Goal: Information Seeking & Learning: Find specific fact

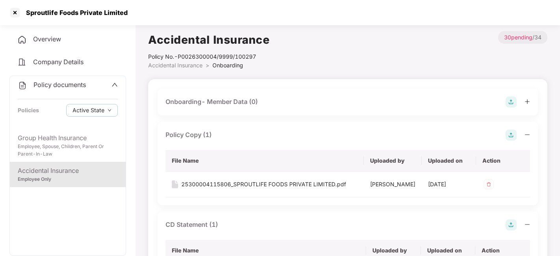
scroll to position [1045, 0]
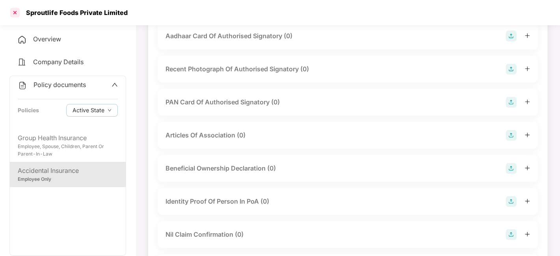
click at [16, 12] on div at bounding box center [15, 12] width 13 height 13
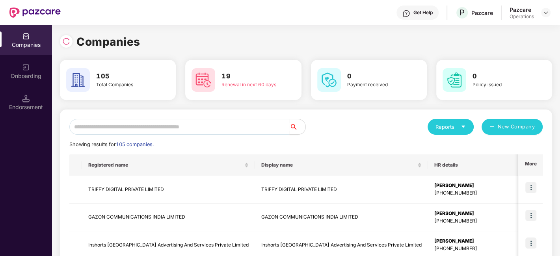
scroll to position [0, 0]
click at [119, 130] on input "text" at bounding box center [179, 127] width 220 height 16
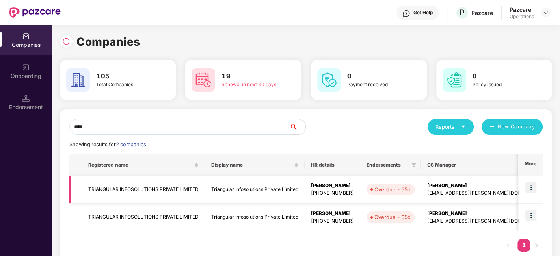
type input "****"
click at [144, 185] on td "TRIANGULAR INFOSOLUTIONS PRIVATE LIMITED" at bounding box center [143, 190] width 123 height 28
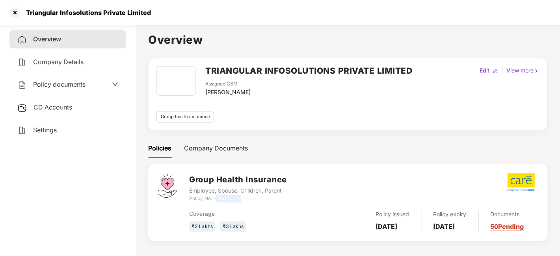
drag, startPoint x: 216, startPoint y: 199, endPoint x: 251, endPoint y: 196, distance: 34.8
click at [251, 196] on div "Policy No. - 56070318" at bounding box center [237, 198] width 97 height 7
copy div "56070318"
click at [251, 198] on div "Policy No. - 56070318" at bounding box center [237, 198] width 97 height 7
drag, startPoint x: 217, startPoint y: 196, endPoint x: 252, endPoint y: 199, distance: 35.2
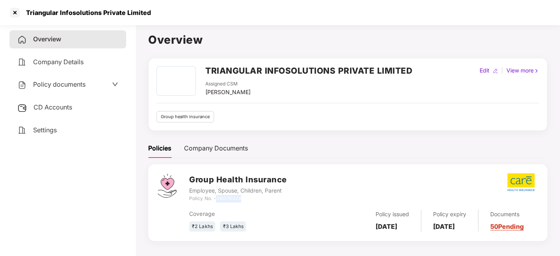
click at [252, 199] on div "Policy No. - 56070318" at bounding box center [237, 198] width 97 height 7
copy icon "56070318"
click at [18, 14] on div at bounding box center [15, 12] width 13 height 13
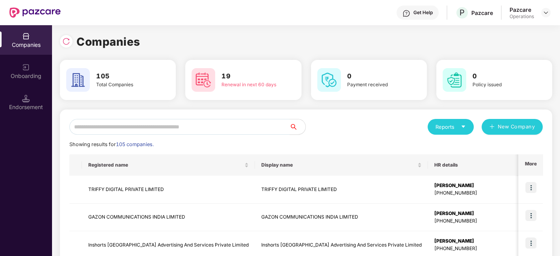
click at [173, 132] on input "text" at bounding box center [179, 127] width 220 height 16
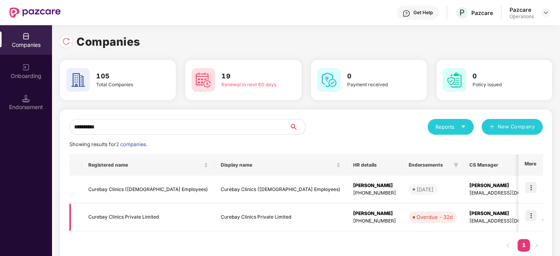
type input "**********"
click at [146, 216] on td "Curebay Clinics Private Limited" at bounding box center [148, 218] width 132 height 28
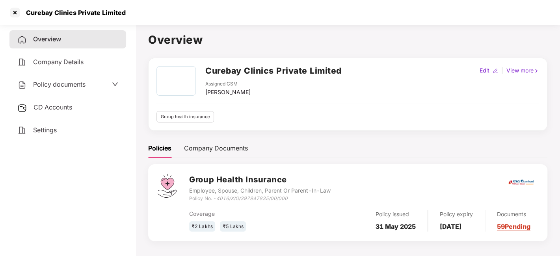
scroll to position [21, 0]
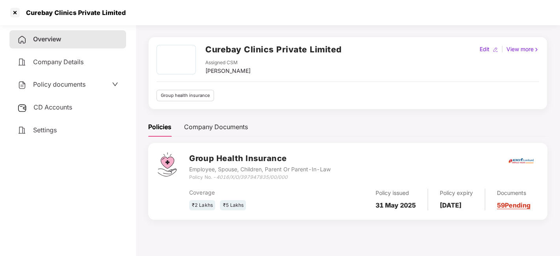
click at [38, 12] on div "Curebay Clinics Private Limited" at bounding box center [73, 13] width 104 height 8
copy div "Curebay"
click at [14, 10] on div at bounding box center [15, 12] width 13 height 13
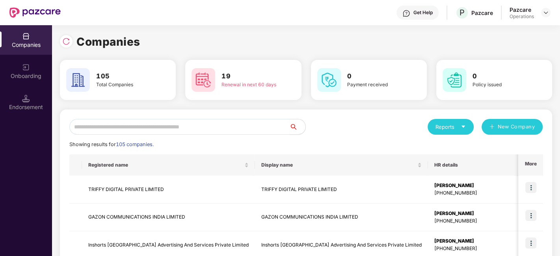
scroll to position [0, 0]
click at [122, 126] on input "text" at bounding box center [179, 127] width 220 height 16
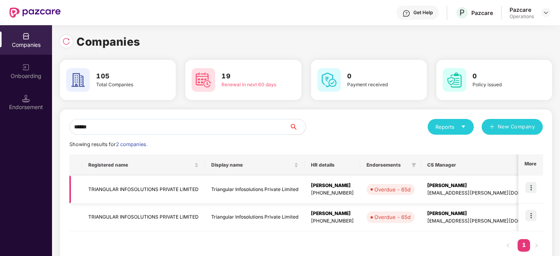
type input "******"
click at [142, 191] on td "TRIANGULAR INFOSOLUTIONS PRIVATE LIMITED" at bounding box center [143, 190] width 123 height 28
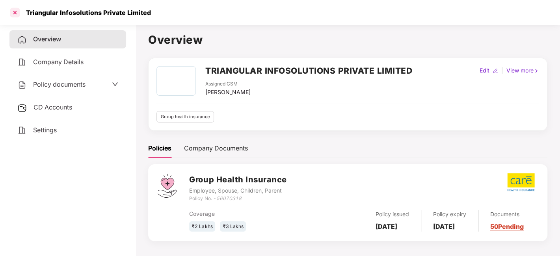
click at [19, 15] on div at bounding box center [15, 12] width 13 height 13
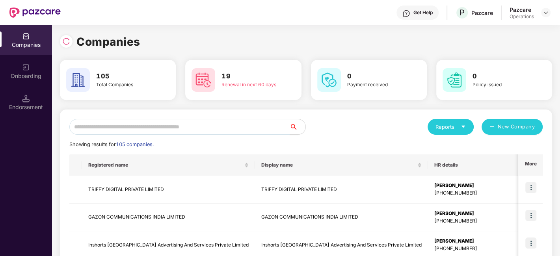
click at [117, 126] on input "text" at bounding box center [179, 127] width 220 height 16
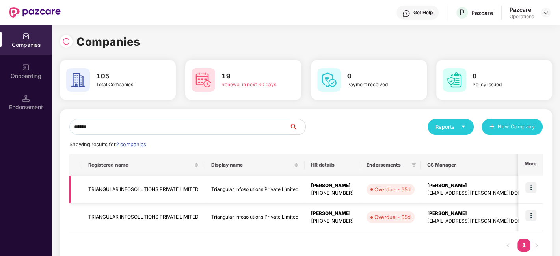
type input "******"
click at [531, 183] on img at bounding box center [530, 187] width 11 height 11
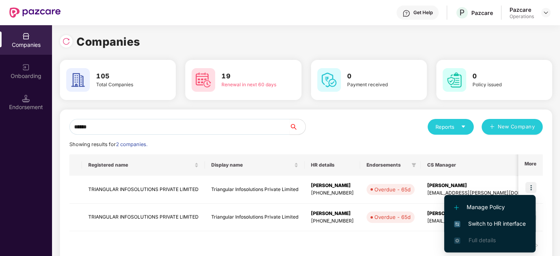
click at [485, 229] on li "Switch to HR interface" at bounding box center [489, 224] width 91 height 17
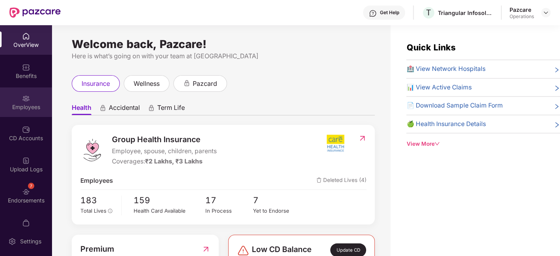
click at [29, 100] on div "Employees" at bounding box center [26, 102] width 52 height 30
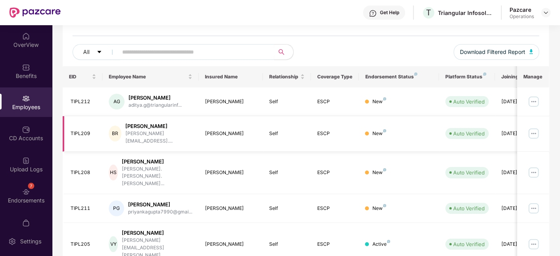
scroll to position [82, 0]
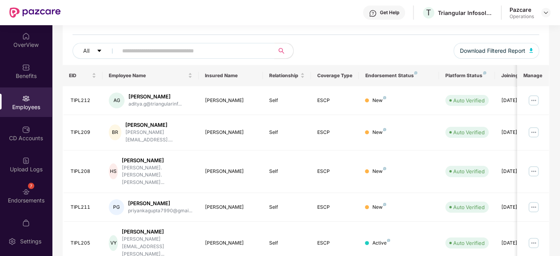
click at [162, 48] on input "text" at bounding box center [192, 51] width 141 height 12
paste input "**********"
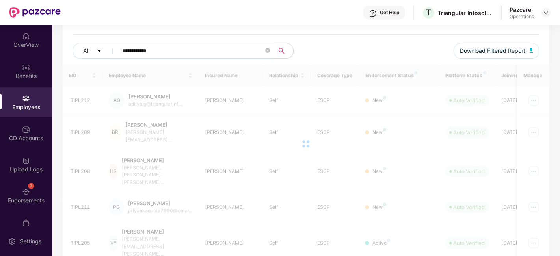
scroll to position [71, 0]
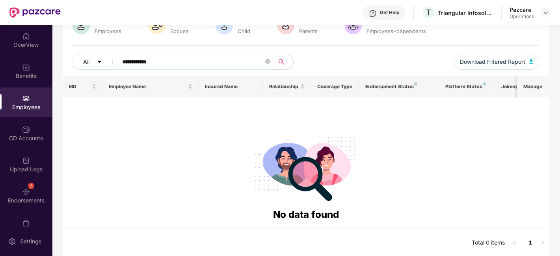
click at [128, 61] on input "**********" at bounding box center [192, 62] width 141 height 12
click at [191, 59] on input "*********" at bounding box center [192, 62] width 141 height 12
drag, startPoint x: 164, startPoint y: 62, endPoint x: 113, endPoint y: 54, distance: 52.2
click at [113, 54] on span "*********" at bounding box center [194, 62] width 162 height 16
paste input "text"
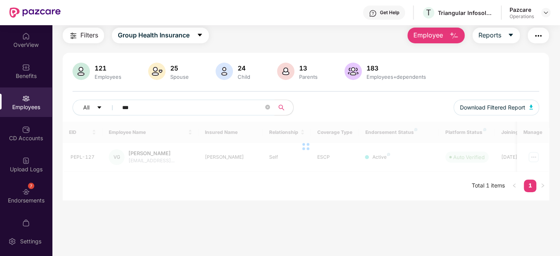
scroll to position [25, 0]
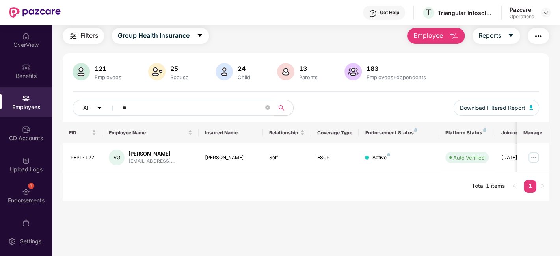
type input "*"
paste input "********"
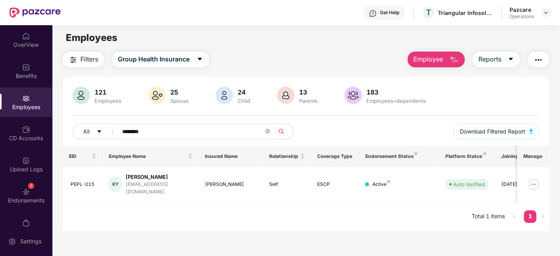
scroll to position [1, 0]
drag, startPoint x: 152, startPoint y: 126, endPoint x: 113, endPoint y: 125, distance: 38.3
click at [113, 125] on span "********" at bounding box center [194, 132] width 162 height 16
paste input "text"
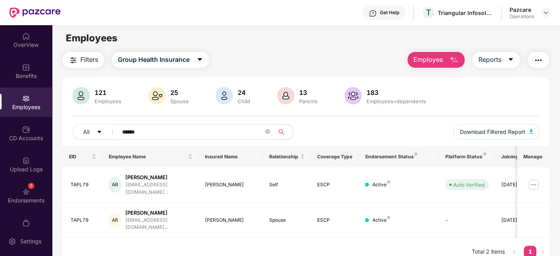
drag, startPoint x: 149, startPoint y: 126, endPoint x: 108, endPoint y: 123, distance: 40.7
click at [108, 123] on div "121 Employees 25 Spouse 24 Child [DEMOGRAPHIC_DATA] Parents 183 Employees+depen…" at bounding box center [306, 116] width 486 height 59
paste input "**"
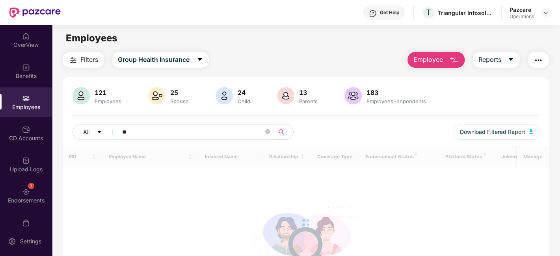
type input "*"
paste input "**********"
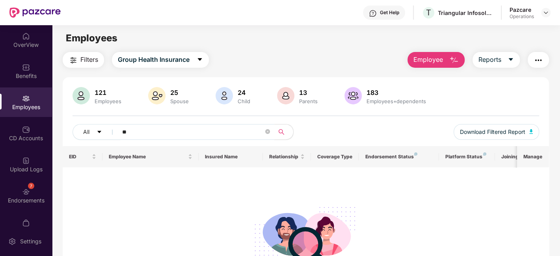
type input "*"
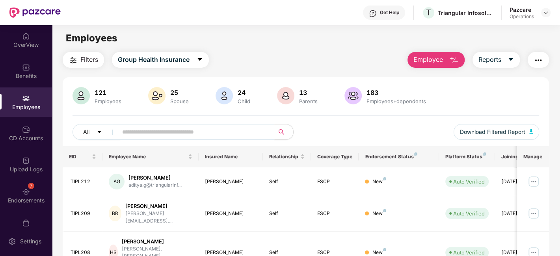
paste input "****"
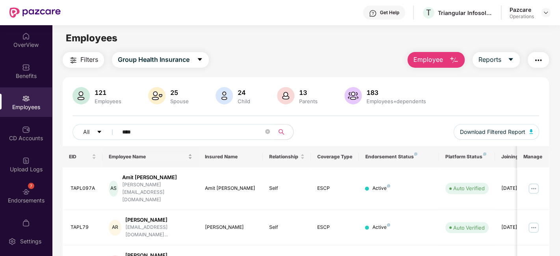
scroll to position [26, 0]
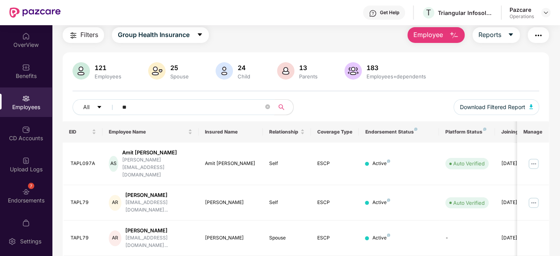
type input "*"
paste input "**********"
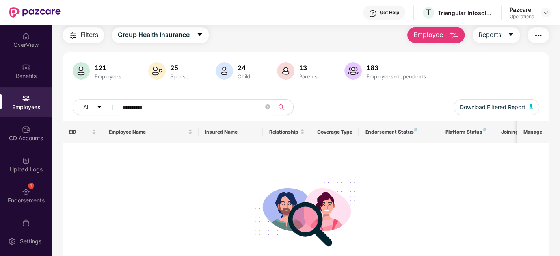
click at [138, 107] on input "**********" at bounding box center [192, 107] width 141 height 12
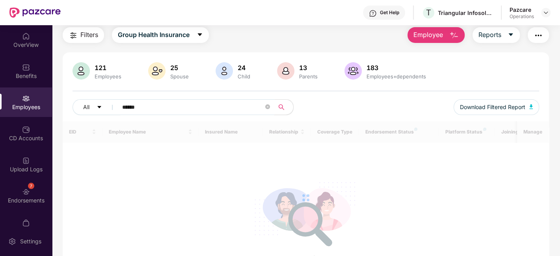
scroll to position [25, 0]
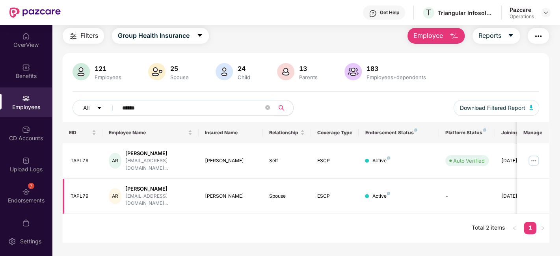
type input "******"
click at [35, 102] on div "Employees" at bounding box center [26, 102] width 52 height 30
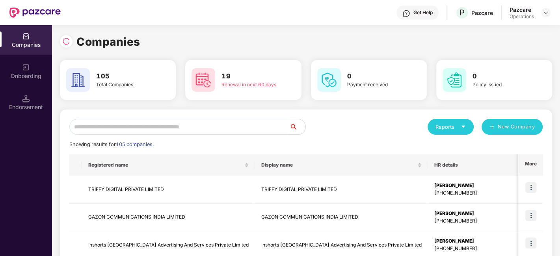
click at [99, 132] on input "text" at bounding box center [179, 127] width 220 height 16
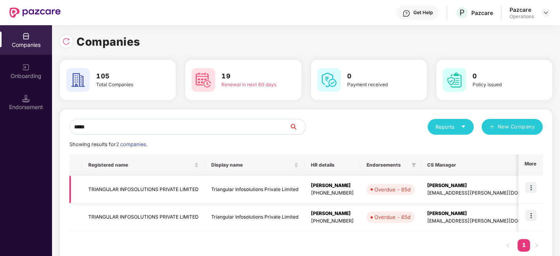
type input "*****"
click at [151, 187] on td "TRIANGULAR INFOSOLUTIONS PRIVATE LIMITED" at bounding box center [143, 190] width 123 height 28
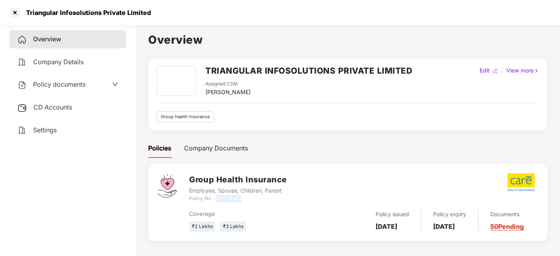
drag, startPoint x: 218, startPoint y: 195, endPoint x: 253, endPoint y: 199, distance: 34.9
click at [253, 199] on div "Policy No. - 56070318" at bounding box center [237, 198] width 97 height 7
copy icon "56070318"
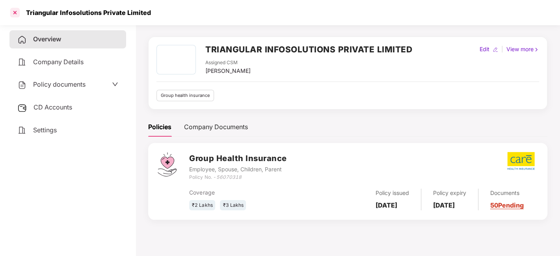
click at [17, 12] on div at bounding box center [15, 12] width 13 height 13
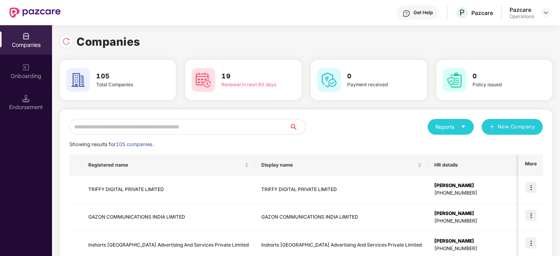
scroll to position [0, 0]
click at [152, 121] on input "text" at bounding box center [179, 127] width 220 height 16
paste input "**********"
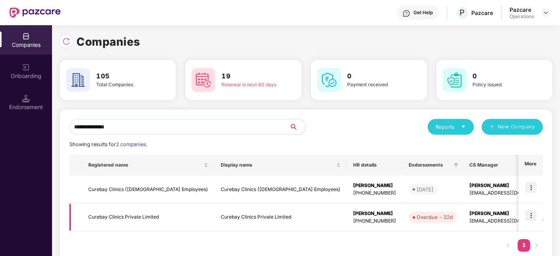
type input "**********"
click at [132, 216] on td "Curebay Clinics Private Limited" at bounding box center [148, 218] width 132 height 28
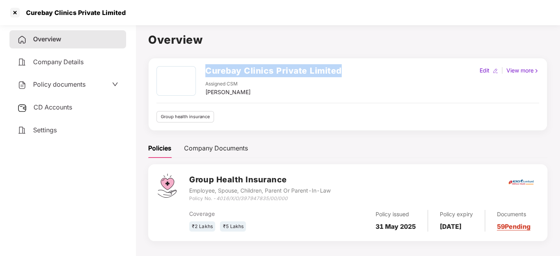
drag, startPoint x: 206, startPoint y: 68, endPoint x: 362, endPoint y: 73, distance: 156.1
click at [362, 73] on div "Curebay Clinics Private Limited Assigned CSM [PERSON_NAME] Edit | View more" at bounding box center [347, 81] width 383 height 30
copy h2 "Curebay Clinics Private Limited"
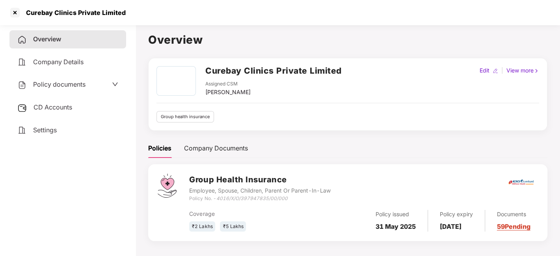
click at [76, 85] on span "Policy documents" at bounding box center [59, 84] width 52 height 8
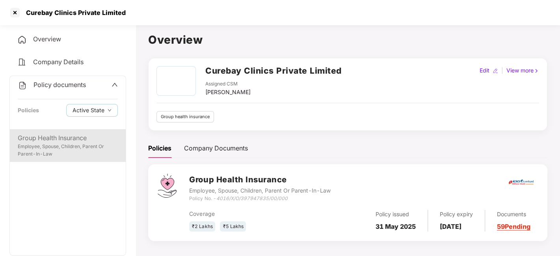
click at [65, 133] on div "Group Health Insurance" at bounding box center [68, 138] width 100 height 10
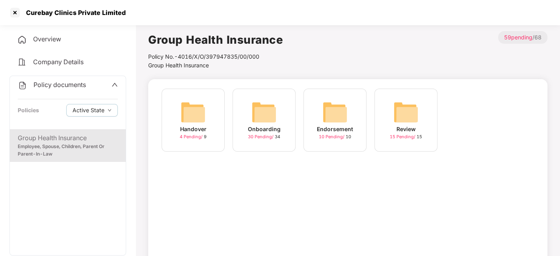
click at [260, 135] on span "30 Pending /" at bounding box center [261, 137] width 27 height 6
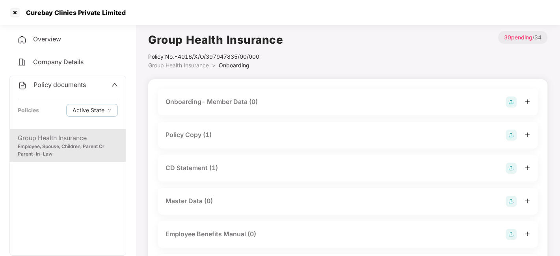
click at [213, 133] on div "Policy Copy (1)" at bounding box center [347, 135] width 364 height 11
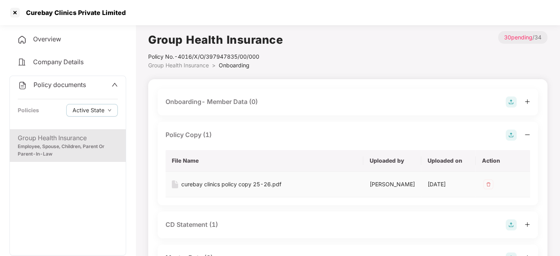
click at [206, 187] on div "curebay clinics policy copy 25-26.pdf" at bounding box center [231, 184] width 100 height 9
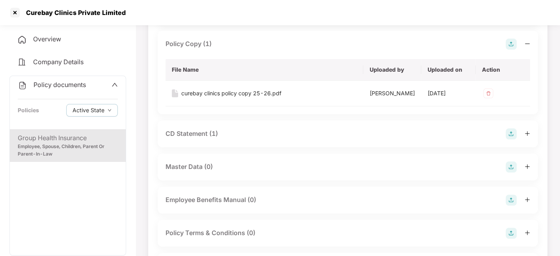
scroll to position [101, 0]
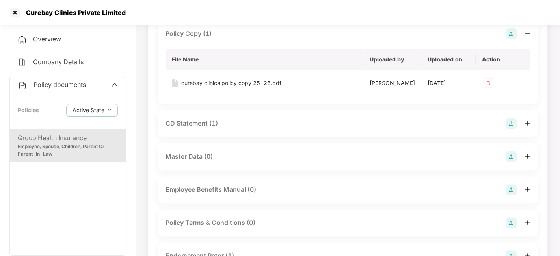
click at [192, 122] on div "CD Statement (1)" at bounding box center [191, 124] width 52 height 10
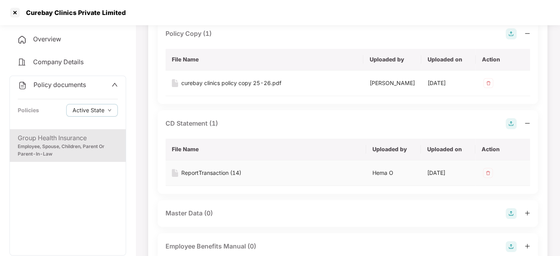
click at [212, 169] on div "ReportTransaction (14)" at bounding box center [211, 173] width 60 height 9
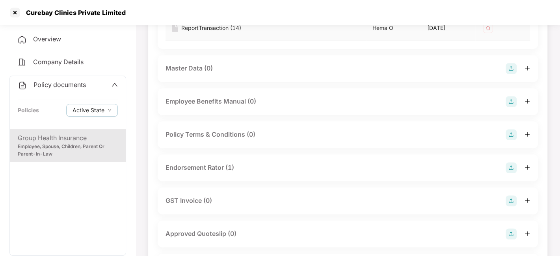
scroll to position [257, 0]
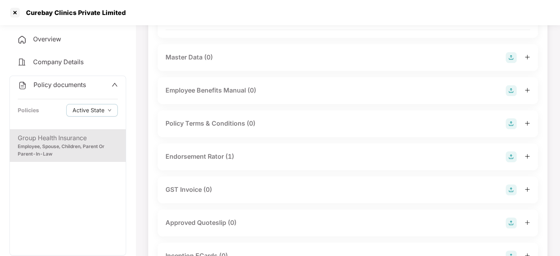
click at [197, 157] on div "Endorsement Rator (1)" at bounding box center [199, 157] width 69 height 10
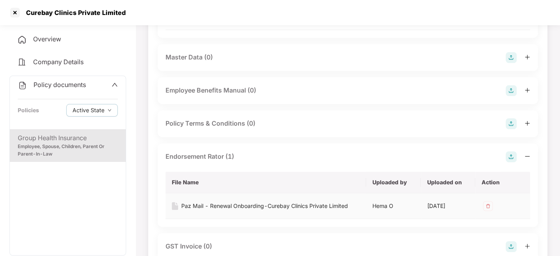
click at [199, 207] on div "Paz Mail - Renewal Onboarding-Curebay Clinics Private Limited" at bounding box center [264, 206] width 167 height 9
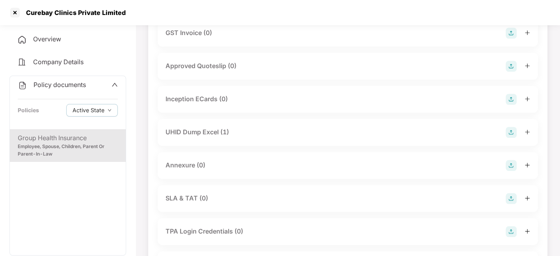
scroll to position [472, 0]
click at [191, 132] on div "UHID Dump Excel (1)" at bounding box center [196, 131] width 63 height 10
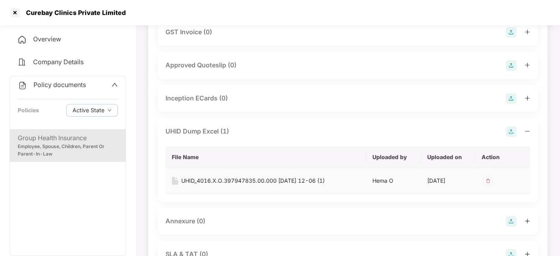
click at [212, 178] on div "UHID_4016.X.O.397947835.00.000 [DATE] 12-06 (1)" at bounding box center [252, 181] width 143 height 9
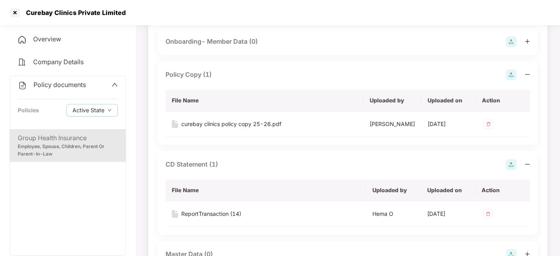
scroll to position [56, 0]
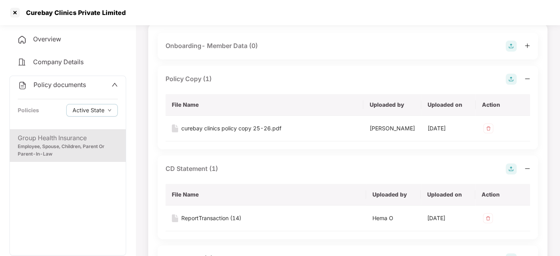
click at [93, 152] on div "Employee, Spouse, Children, Parent Or Parent-In-Law" at bounding box center [68, 150] width 100 height 15
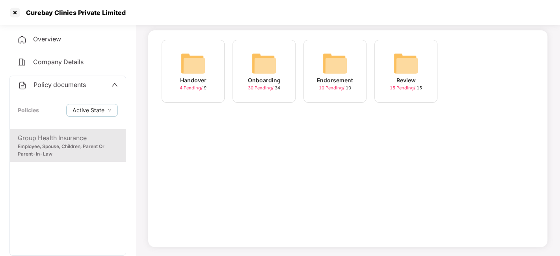
scroll to position [0, 0]
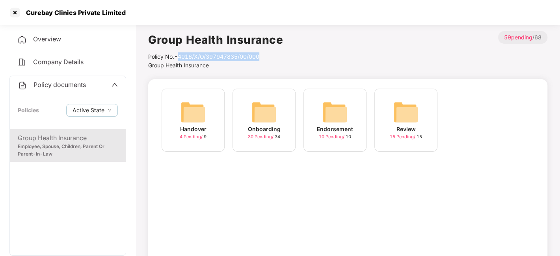
drag, startPoint x: 178, startPoint y: 54, endPoint x: 268, endPoint y: 53, distance: 90.2
click at [268, 53] on div "Policy No.- 4016/X/O/397947835/00/000" at bounding box center [215, 56] width 135 height 9
copy div "4016/X/O/397947835/00/000"
click at [110, 84] on div "Policy documents" at bounding box center [68, 85] width 100 height 10
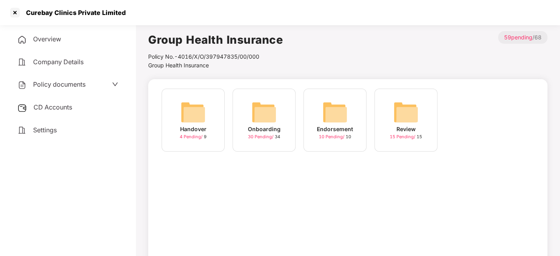
click at [47, 104] on span "CD Accounts" at bounding box center [52, 107] width 39 height 8
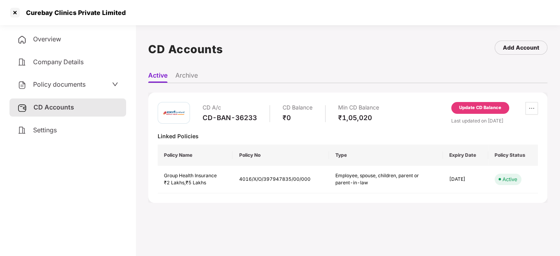
click at [73, 82] on span "Policy documents" at bounding box center [59, 84] width 52 height 8
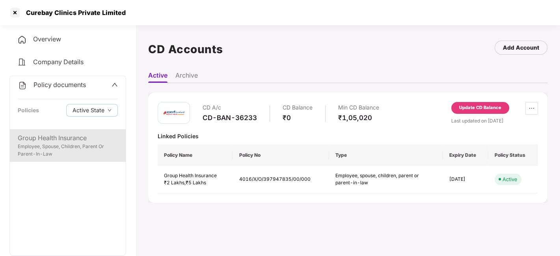
click at [61, 143] on div "Employee, Spouse, Children, Parent Or Parent-In-Law" at bounding box center [68, 150] width 100 height 15
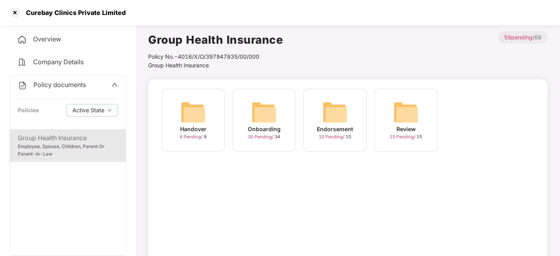
click at [54, 42] on span "Overview" at bounding box center [47, 39] width 28 height 8
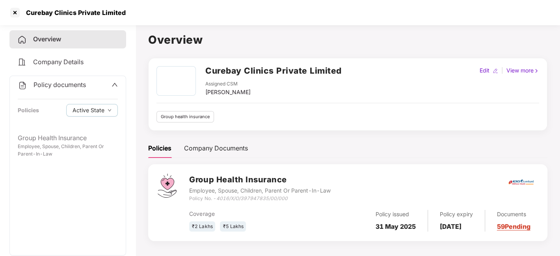
click at [74, 65] on span "Company Details" at bounding box center [58, 62] width 50 height 8
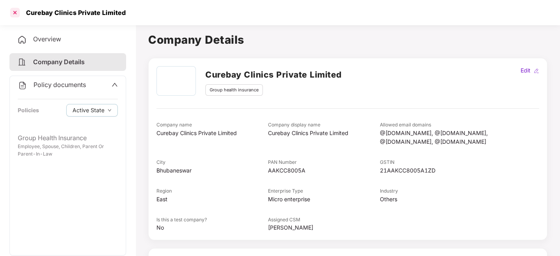
click at [14, 13] on div at bounding box center [15, 12] width 13 height 13
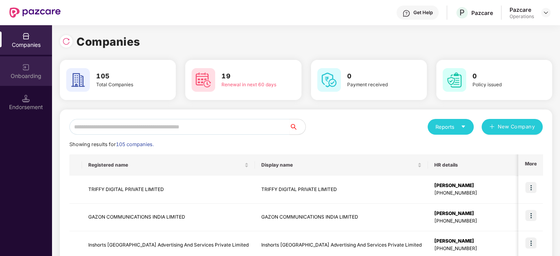
click at [36, 77] on div "Onboarding" at bounding box center [26, 76] width 52 height 8
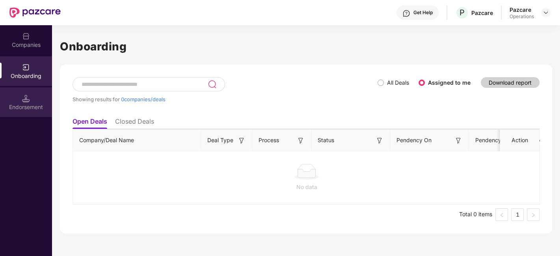
click at [30, 108] on div "Endorsement" at bounding box center [26, 107] width 52 height 8
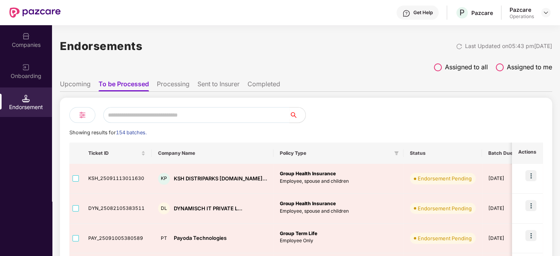
click at [71, 80] on li "Upcoming" at bounding box center [75, 85] width 31 height 11
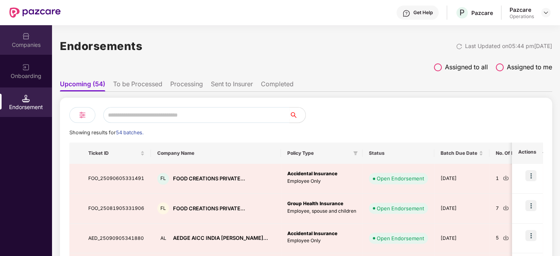
click at [36, 46] on div "Companies" at bounding box center [26, 45] width 52 height 8
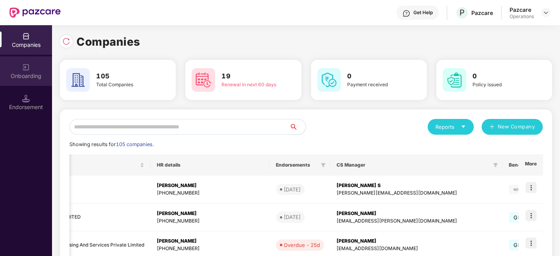
click at [19, 69] on div "Onboarding" at bounding box center [26, 71] width 52 height 30
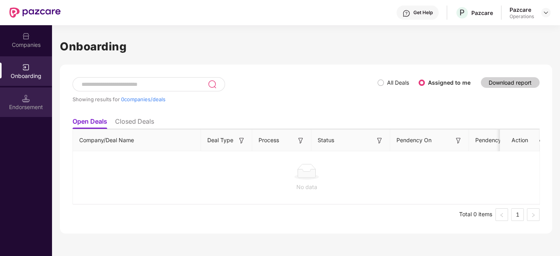
click at [32, 107] on div "Endorsement" at bounding box center [26, 107] width 52 height 8
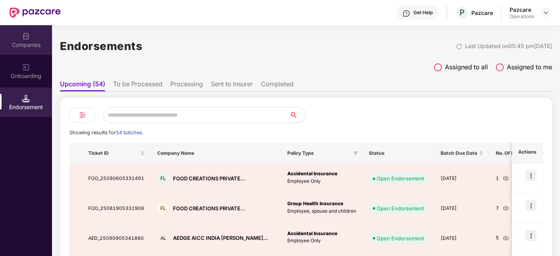
click at [16, 45] on div "Companies" at bounding box center [26, 45] width 52 height 8
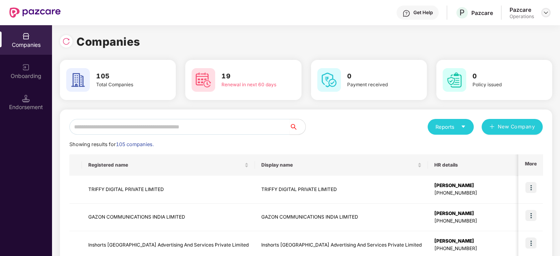
click at [545, 12] on img at bounding box center [546, 12] width 6 height 6
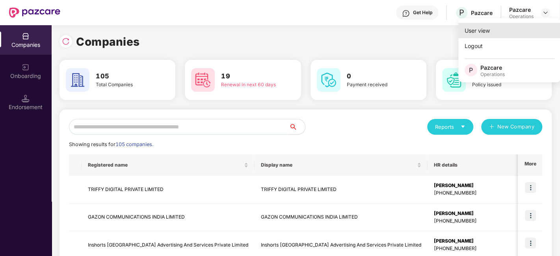
click at [474, 25] on div "User view" at bounding box center [509, 30] width 102 height 15
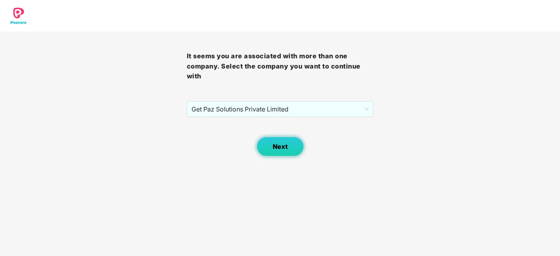
click at [281, 148] on span "Next" at bounding box center [280, 146] width 15 height 7
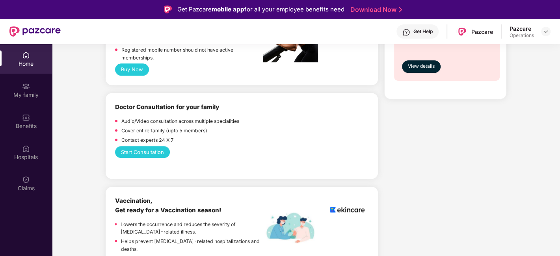
scroll to position [403, 0]
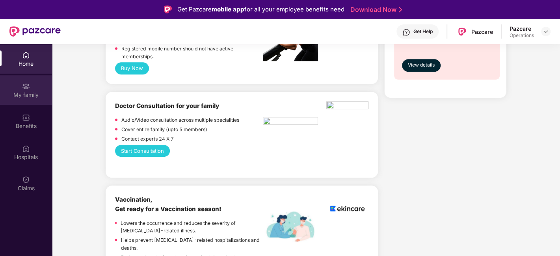
click at [34, 97] on div "My family" at bounding box center [26, 95] width 52 height 8
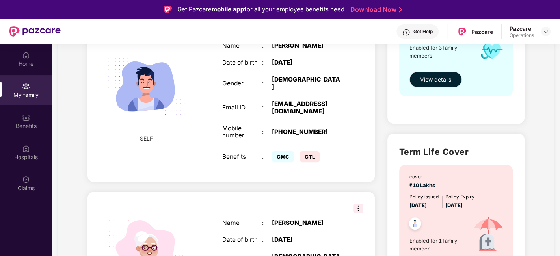
scroll to position [160, 0]
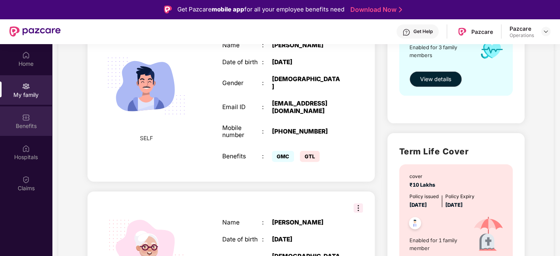
click at [38, 126] on div "Benefits" at bounding box center [26, 126] width 52 height 8
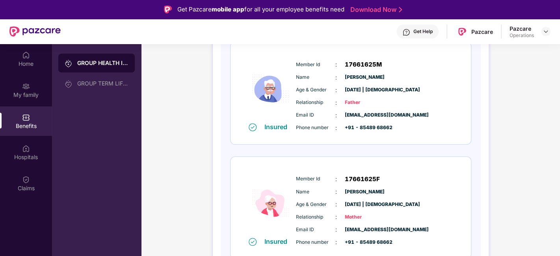
scroll to position [261, 0]
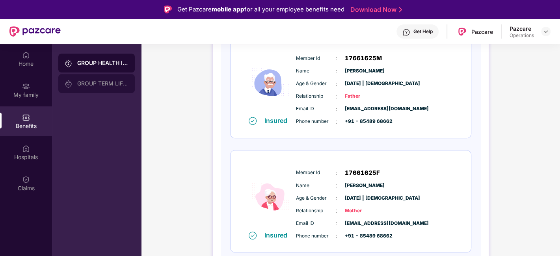
click at [106, 81] on div "GROUP TERM LIFE INSURANCE" at bounding box center [102, 83] width 51 height 6
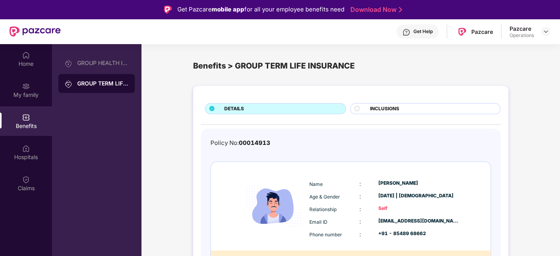
scroll to position [20, 0]
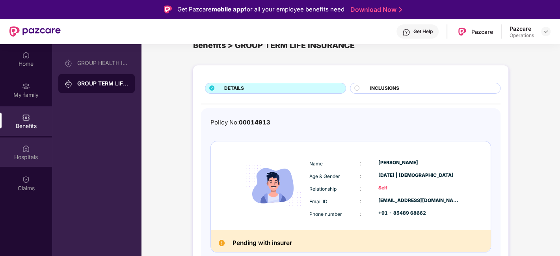
click at [21, 154] on div "Hospitals" at bounding box center [26, 157] width 52 height 8
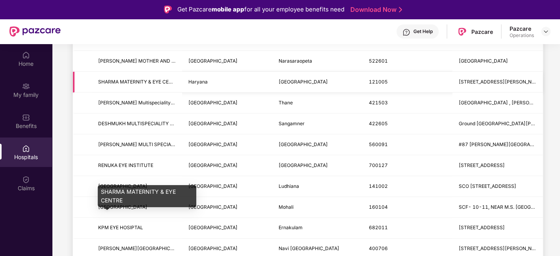
scroll to position [0, 0]
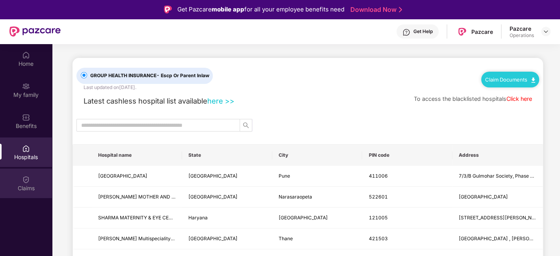
click at [21, 188] on div "Claims" at bounding box center [26, 188] width 52 height 8
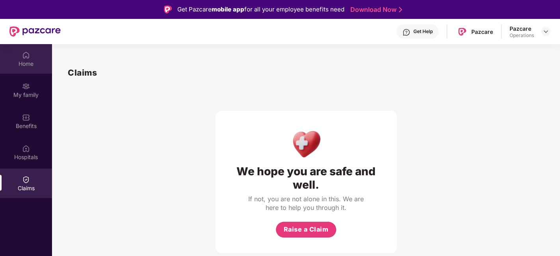
click at [30, 68] on div "Home" at bounding box center [26, 59] width 52 height 30
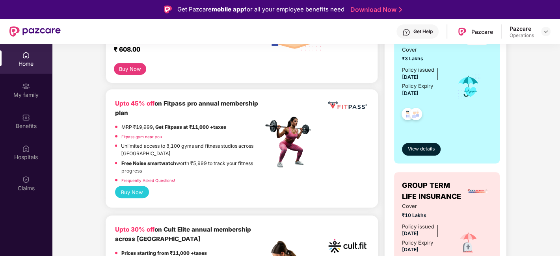
scroll to position [189, 0]
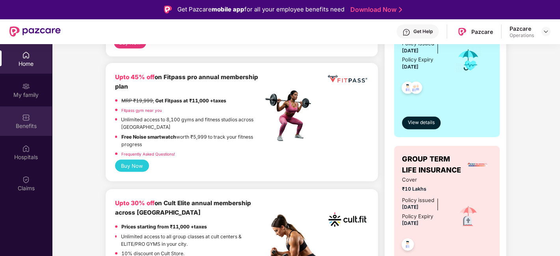
click at [20, 126] on div "Benefits" at bounding box center [26, 126] width 52 height 8
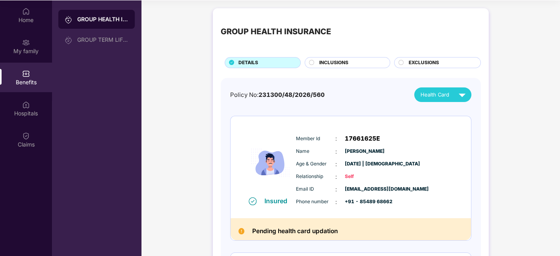
scroll to position [0, 0]
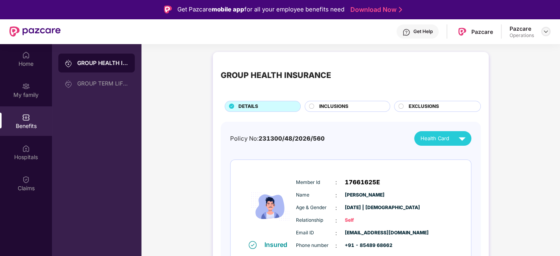
click at [543, 34] on img at bounding box center [546, 31] width 6 height 6
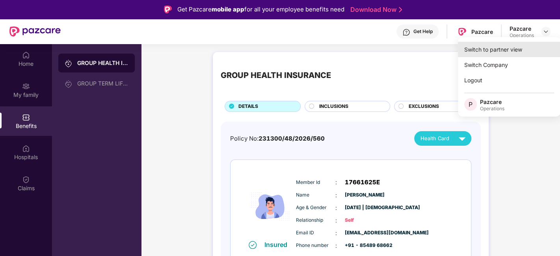
click at [490, 51] on div "Switch to partner view" at bounding box center [509, 49] width 102 height 15
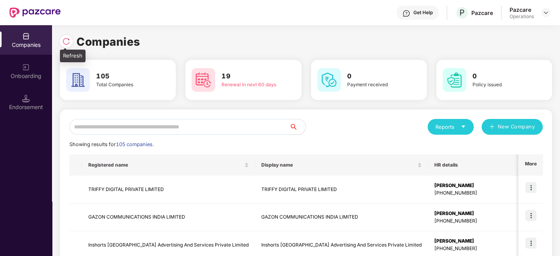
click at [68, 41] on img at bounding box center [66, 41] width 8 height 8
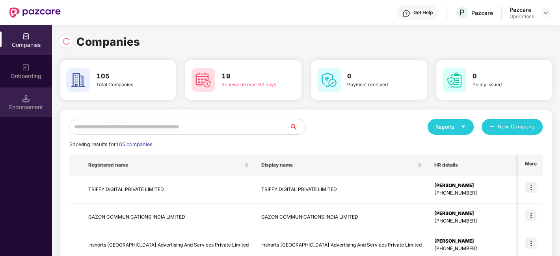
click at [38, 107] on div "Endorsement" at bounding box center [26, 107] width 52 height 8
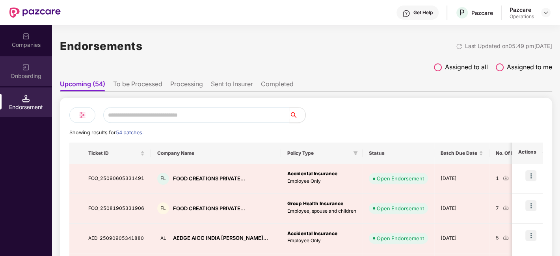
click at [16, 73] on div "Onboarding" at bounding box center [26, 76] width 52 height 8
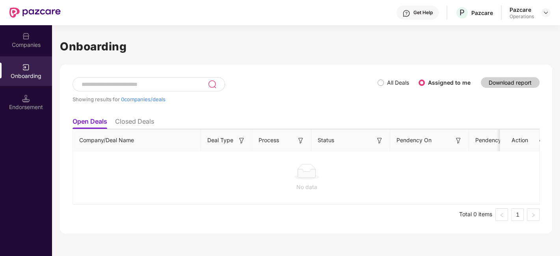
click at [114, 123] on ul "Open Deals Closed Deals" at bounding box center [306, 121] width 467 height 16
click at [130, 123] on li "Closed Deals" at bounding box center [134, 122] width 39 height 11
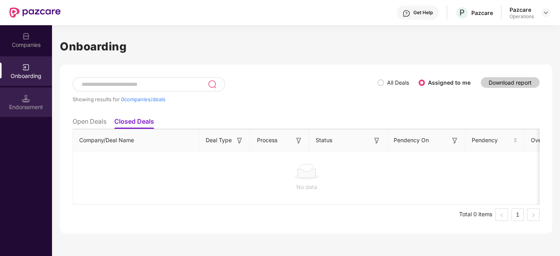
click at [22, 104] on div "Endorsement" at bounding box center [26, 107] width 52 height 8
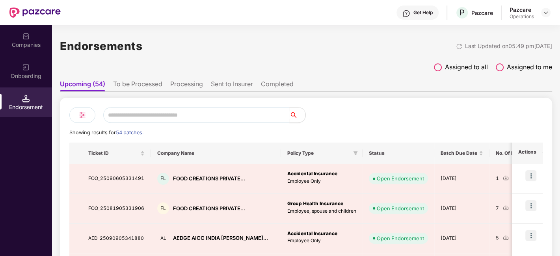
click at [137, 82] on li "To be Processed" at bounding box center [137, 85] width 49 height 11
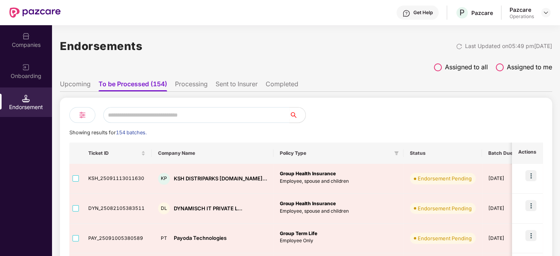
click at [84, 86] on li "Upcoming" at bounding box center [75, 85] width 31 height 11
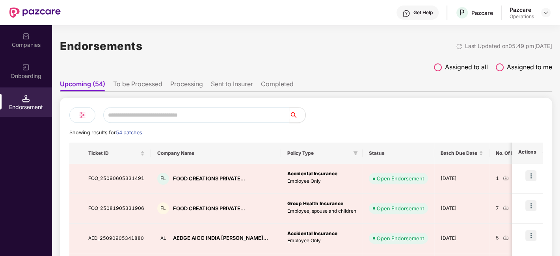
click at [130, 84] on li "To be Processed" at bounding box center [137, 85] width 49 height 11
